Goal: Use online tool/utility: Utilize a website feature to perform a specific function

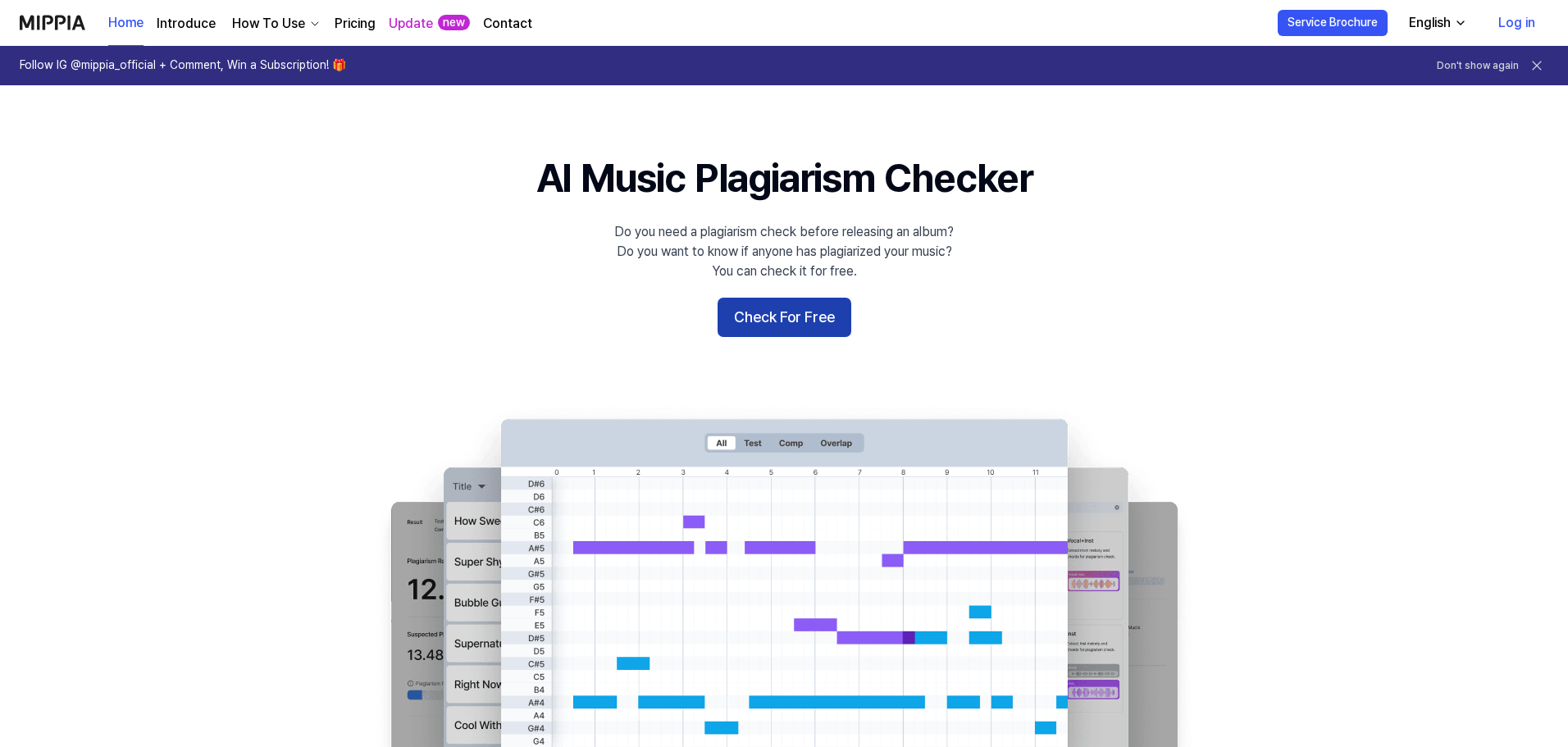
click at [790, 321] on button "Check For Free" at bounding box center [784, 317] width 134 height 39
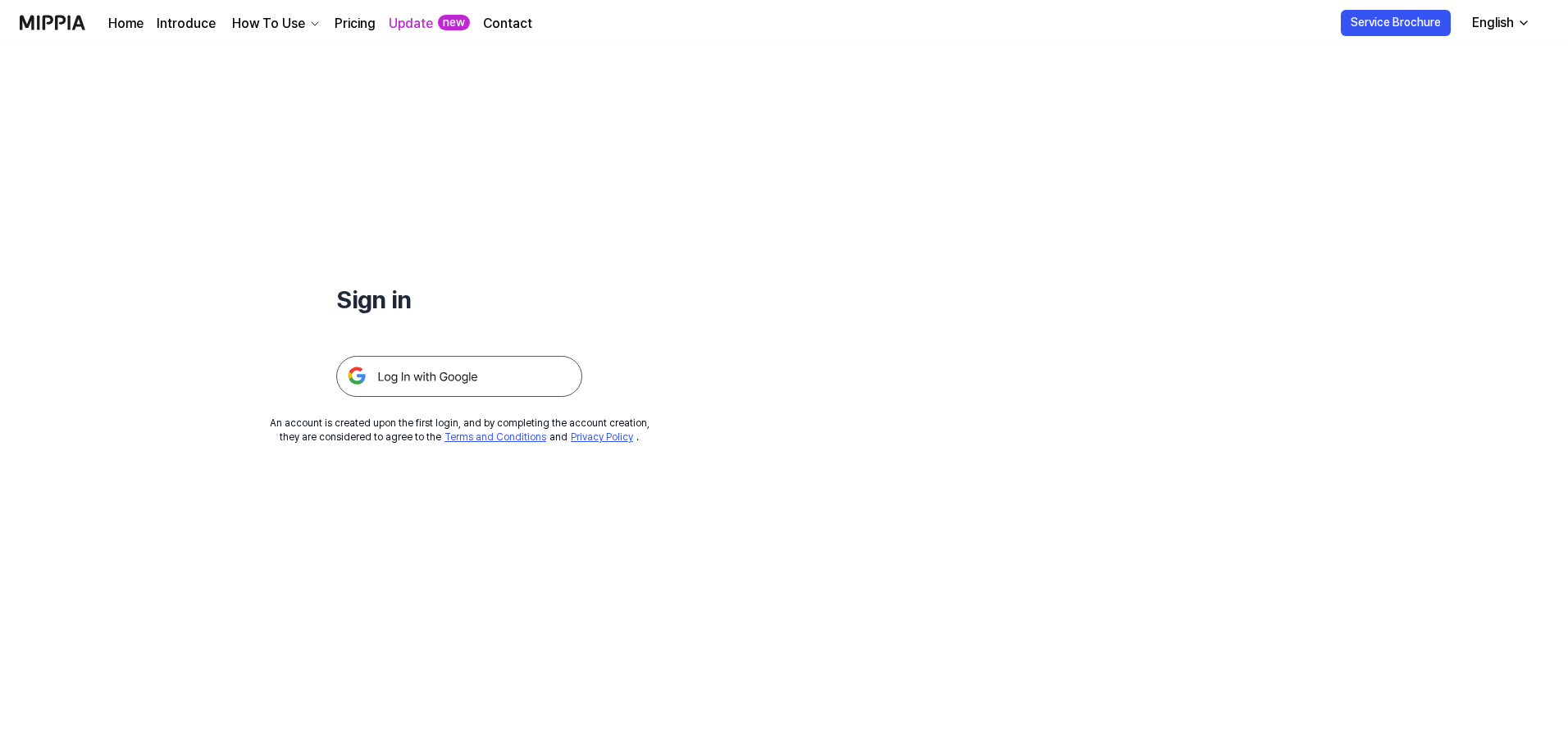
click at [508, 384] on img at bounding box center [459, 376] width 246 height 41
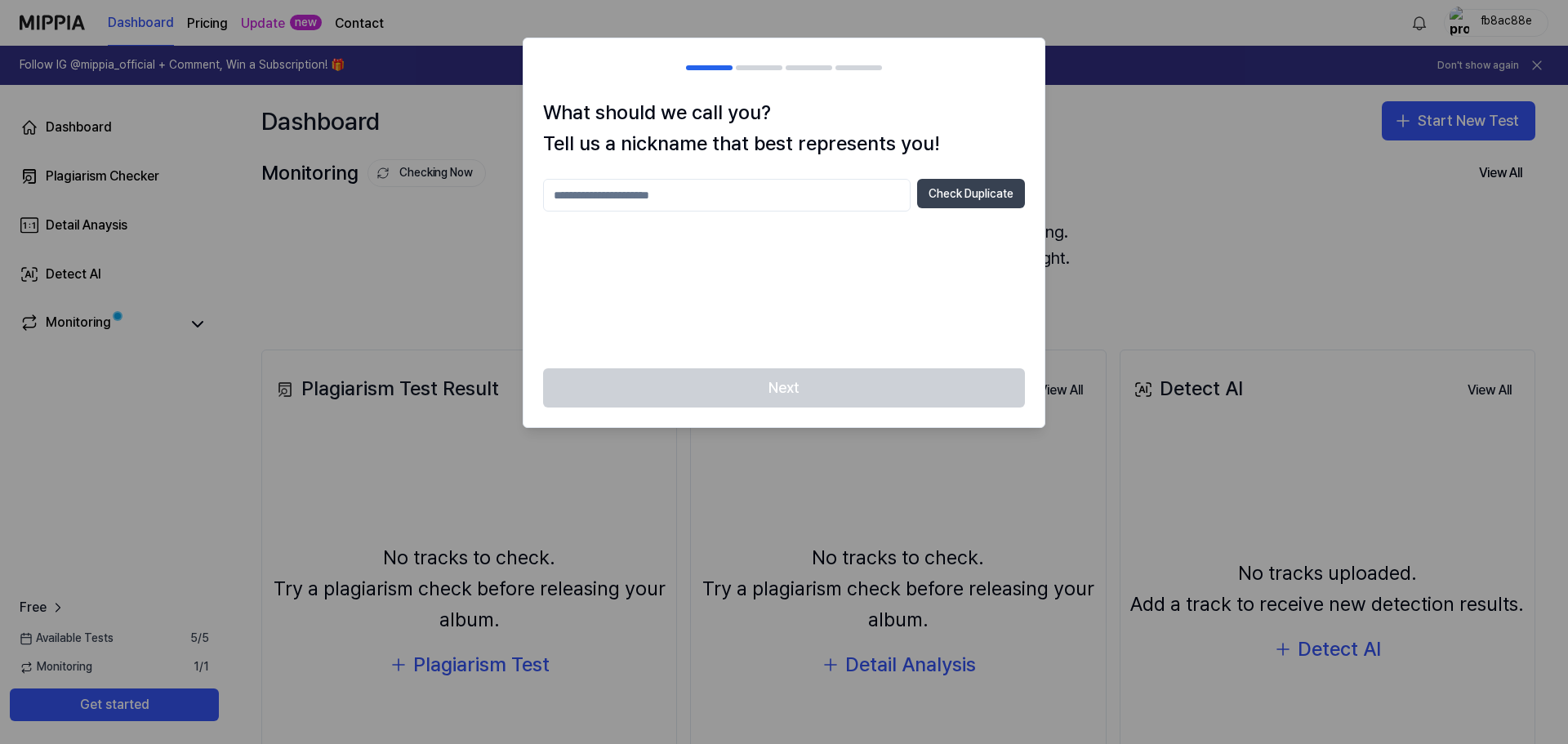
click at [942, 204] on button "Check Duplicate" at bounding box center [971, 194] width 108 height 29
click at [701, 205] on input "text" at bounding box center [727, 196] width 367 height 33
click at [773, 70] on div at bounding box center [759, 68] width 47 height 5
